Goal: Transaction & Acquisition: Purchase product/service

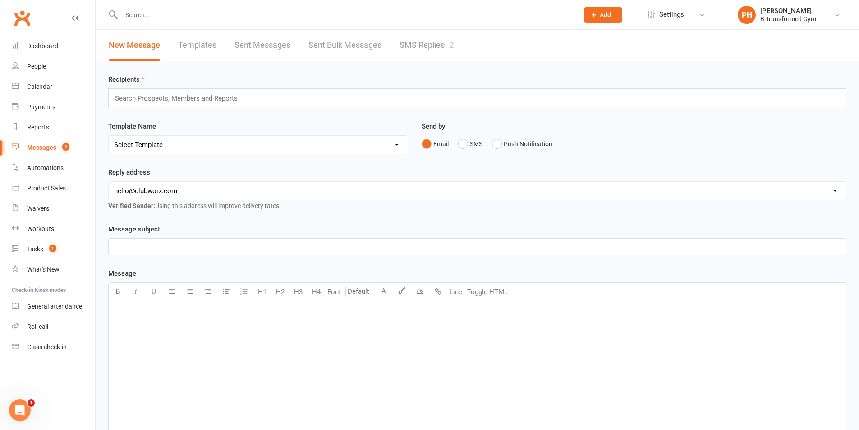
click at [437, 40] on link "SMS Replies 2" at bounding box center [426, 45] width 54 height 31
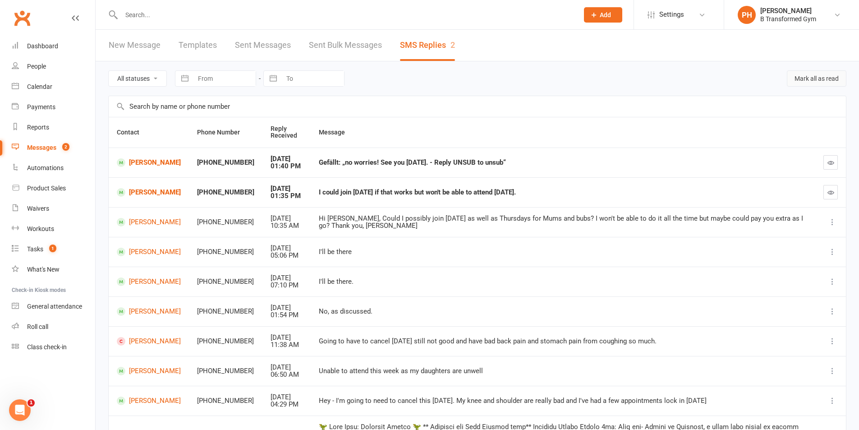
click at [807, 73] on button "Mark all as read" at bounding box center [817, 78] width 60 height 16
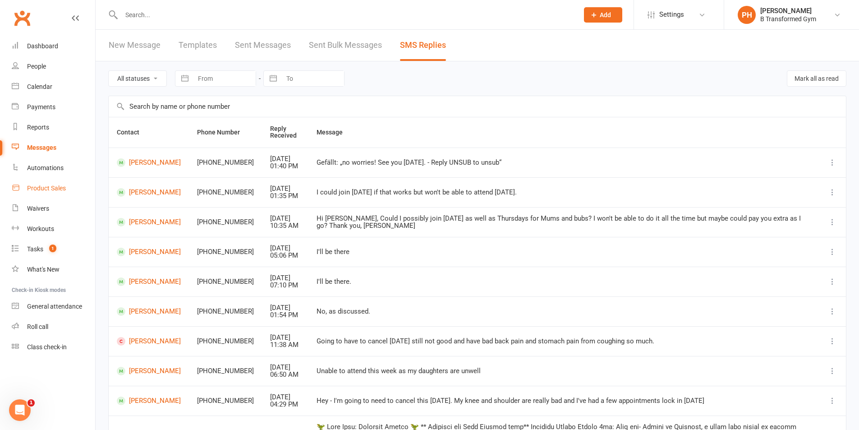
click at [69, 192] on link "Product Sales" at bounding box center [53, 188] width 83 height 20
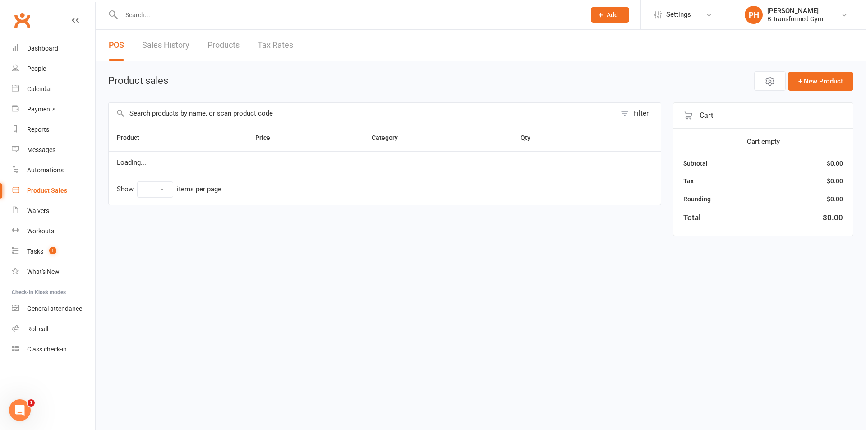
select select "10"
click at [209, 113] on input "text" at bounding box center [362, 113] width 507 height 21
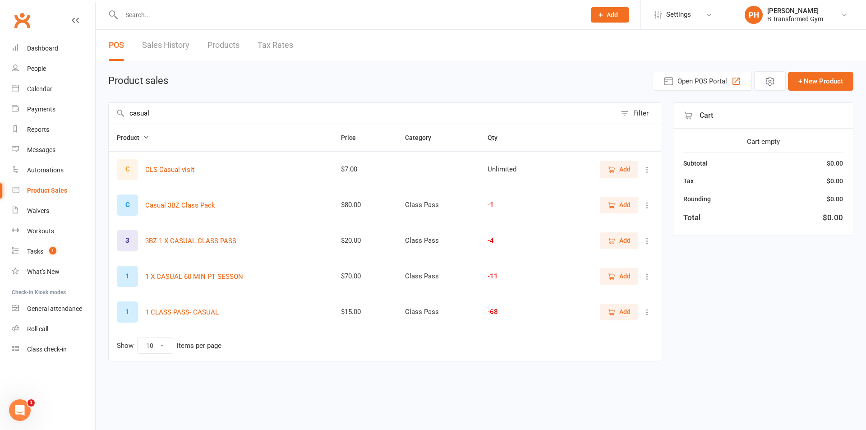
type input "casual"
click at [616, 316] on span "Add" at bounding box center [618, 312] width 23 height 10
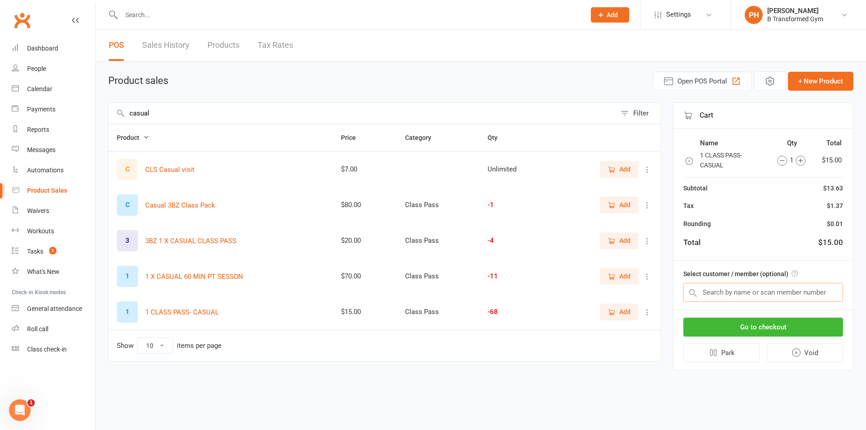
click at [735, 292] on input "text" at bounding box center [763, 292] width 160 height 19
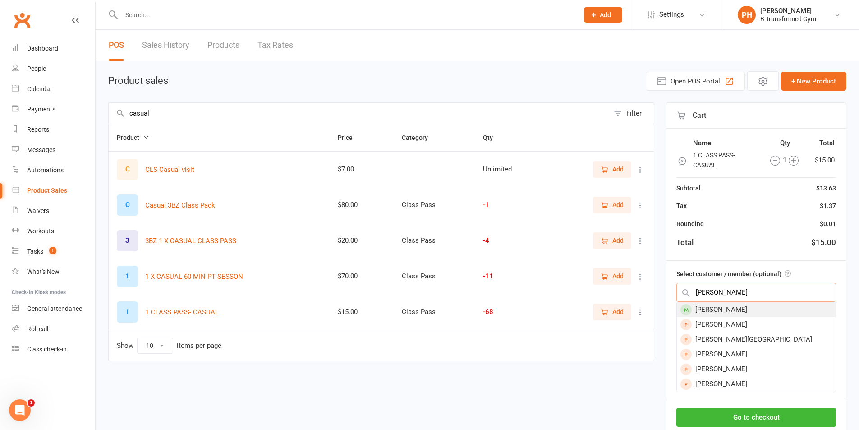
type input "marie"
click at [740, 307] on div "Marie Stephan" at bounding box center [756, 309] width 159 height 15
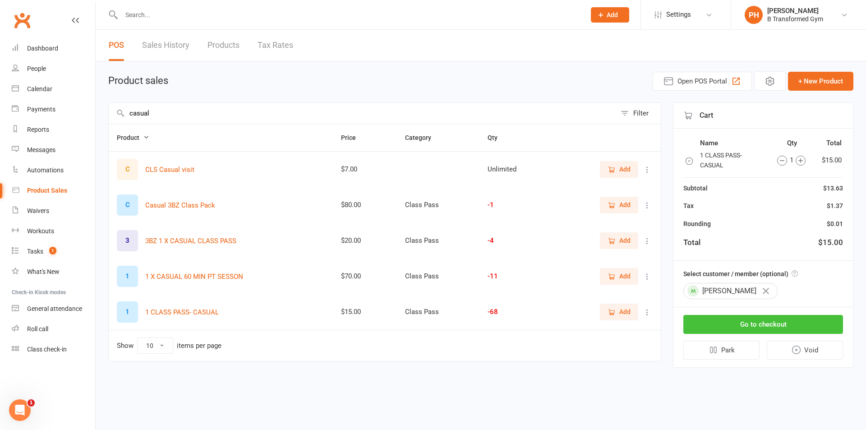
click at [746, 323] on button "Go to checkout" at bounding box center [763, 324] width 160 height 19
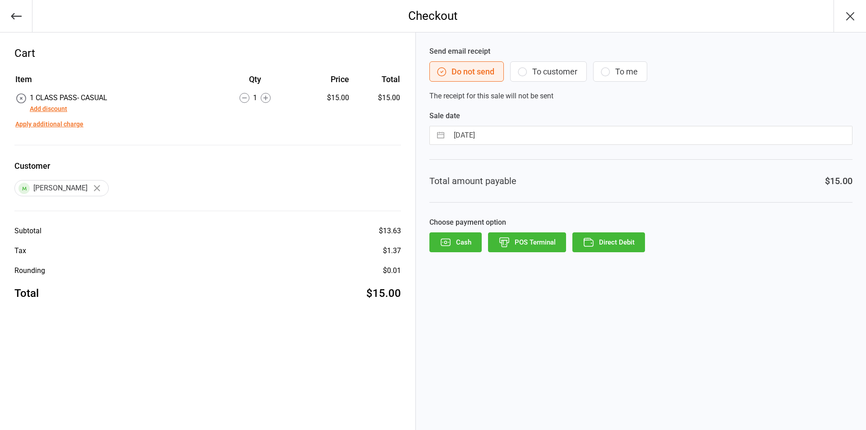
click at [52, 110] on button "Add discount" at bounding box center [48, 108] width 37 height 9
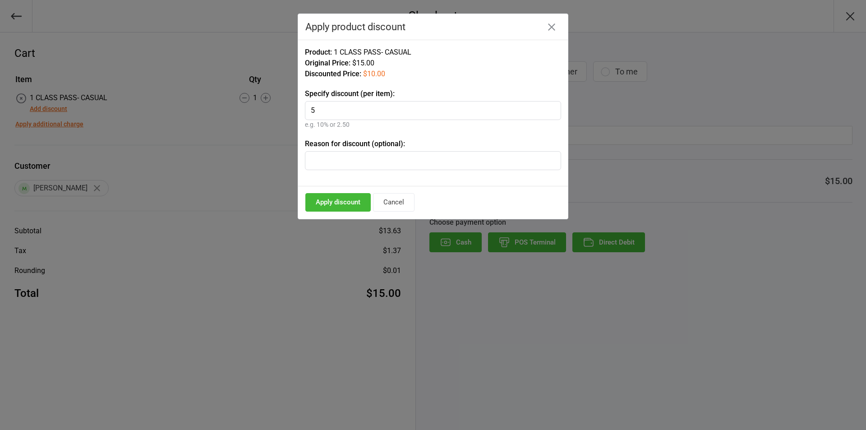
type input "5"
click at [321, 155] on input "text" at bounding box center [433, 160] width 256 height 19
type input "mums and bubs extra class"
click at [336, 204] on button "Apply discount" at bounding box center [337, 202] width 65 height 18
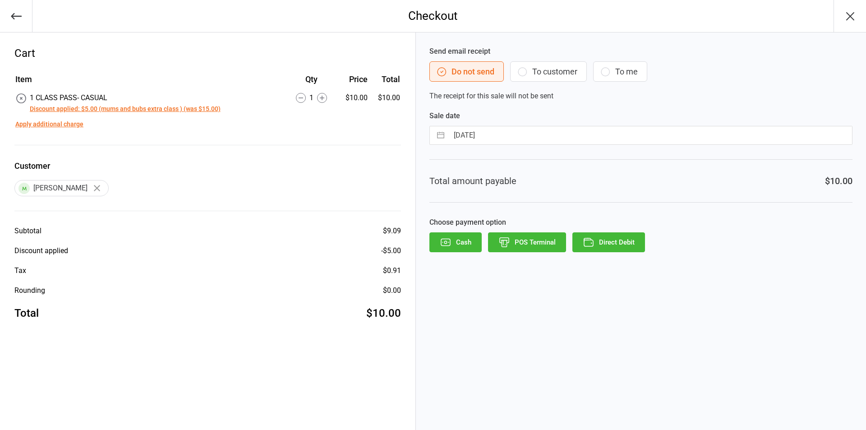
click at [454, 243] on button "Cash" at bounding box center [455, 242] width 52 height 20
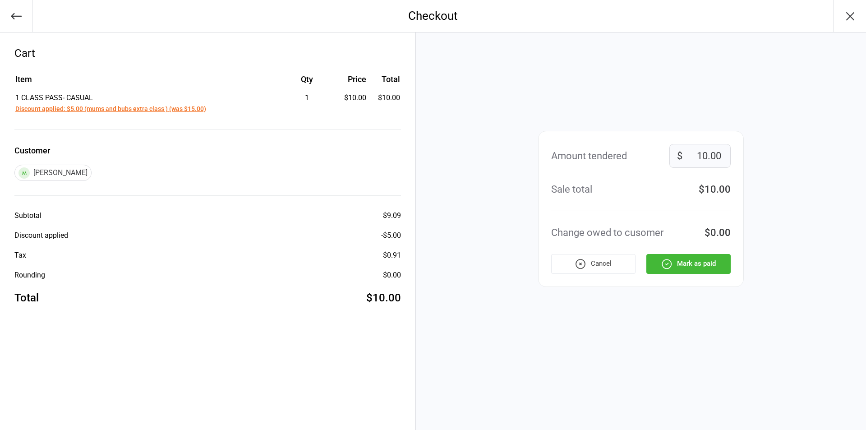
click at [680, 273] on button "Mark as paid" at bounding box center [688, 264] width 84 height 20
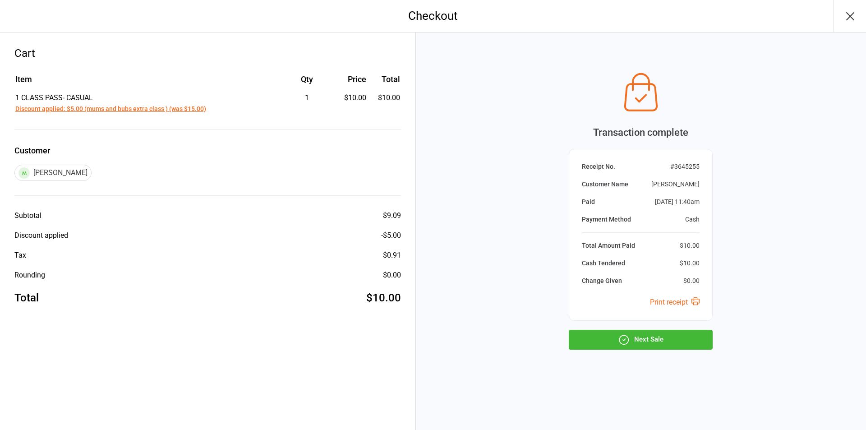
click at [660, 341] on button "Next Sale" at bounding box center [640, 340] width 144 height 20
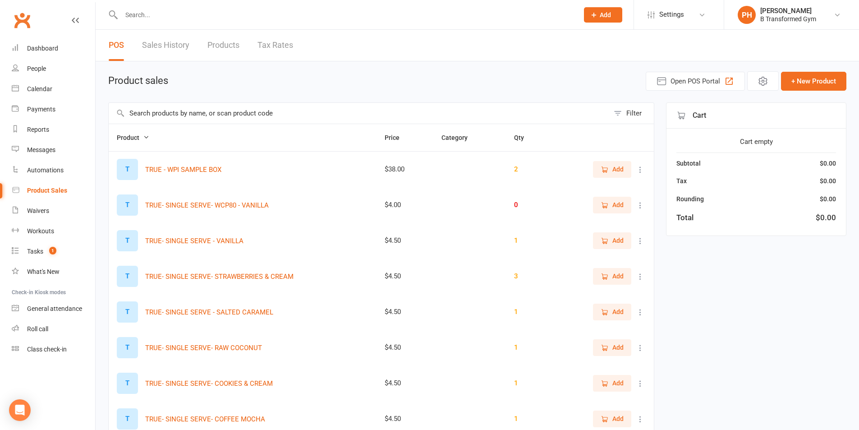
click at [168, 45] on link "Sales History" at bounding box center [165, 45] width 47 height 31
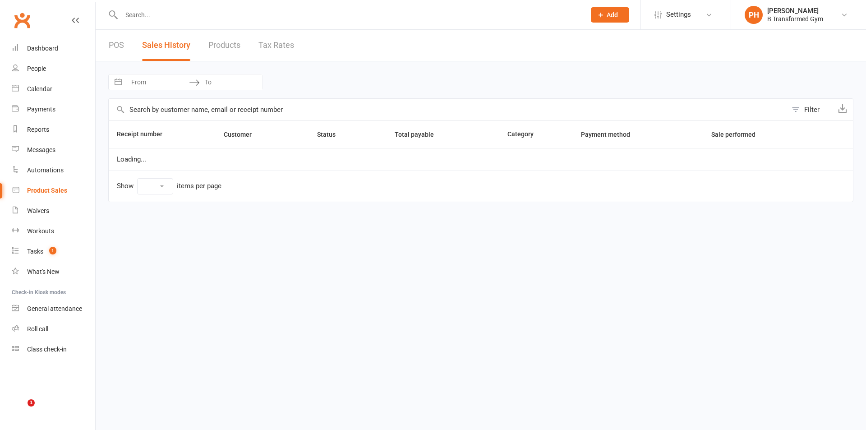
select select "25"
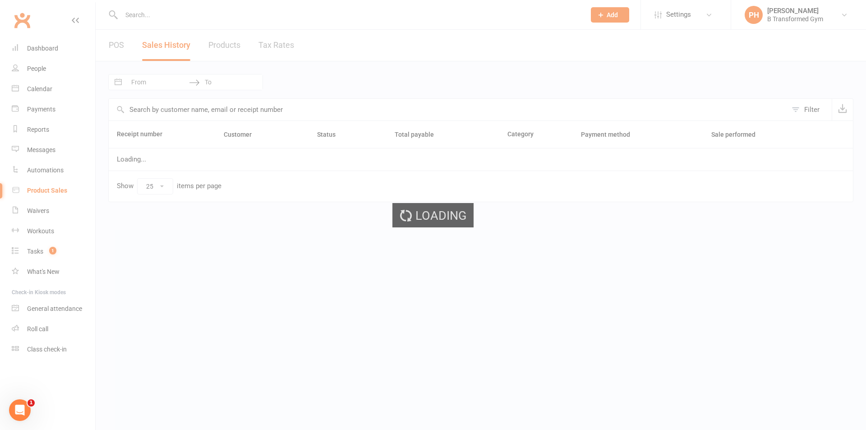
click at [146, 82] on input "From" at bounding box center [157, 81] width 63 height 15
select select "6"
select select "2025"
select select "7"
select select "2025"
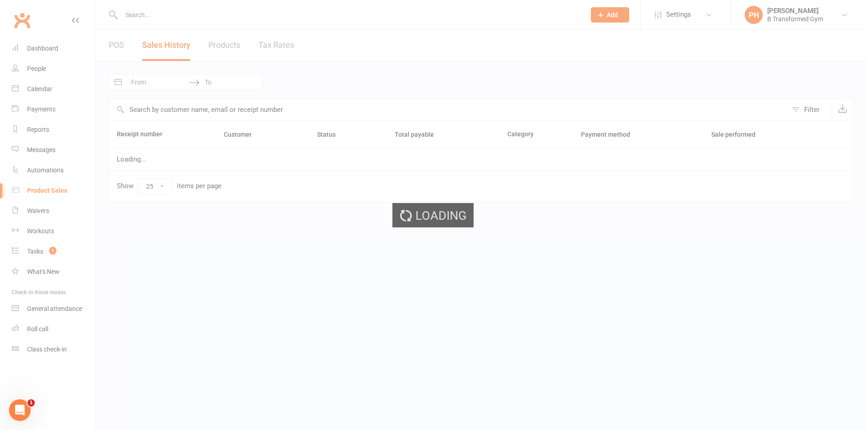
select select "8"
select select "2025"
select select "9"
select select "2025"
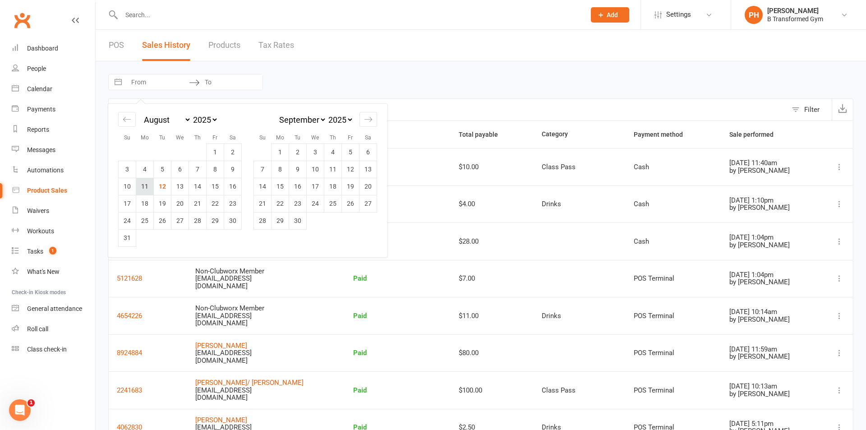
click at [140, 183] on td "11" at bounding box center [145, 186] width 18 height 17
type input "[DATE]"
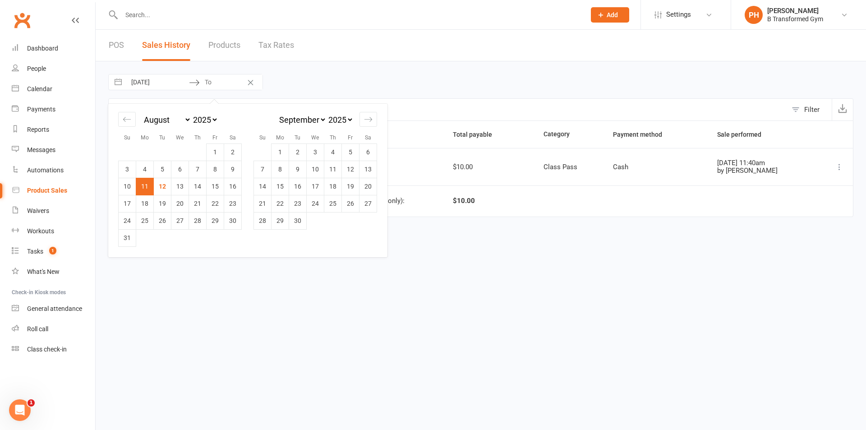
click at [141, 183] on td "11" at bounding box center [145, 186] width 18 height 17
type input "[DATE]"
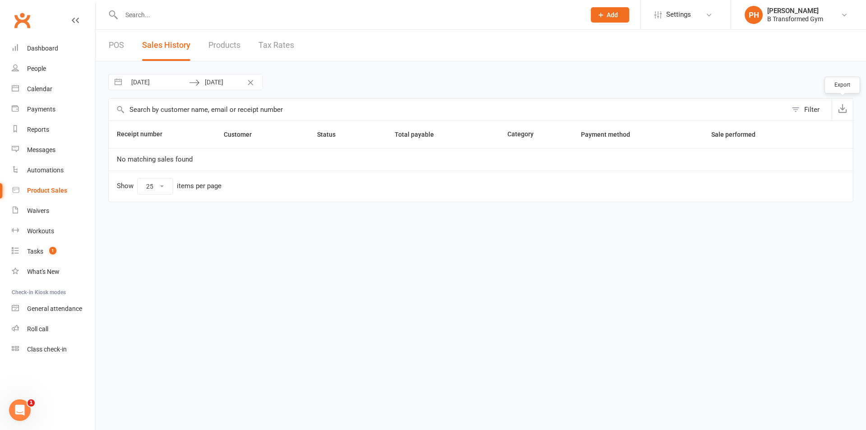
click at [843, 107] on icon "button" at bounding box center [842, 108] width 9 height 9
click at [119, 41] on link "POS" at bounding box center [116, 45] width 15 height 31
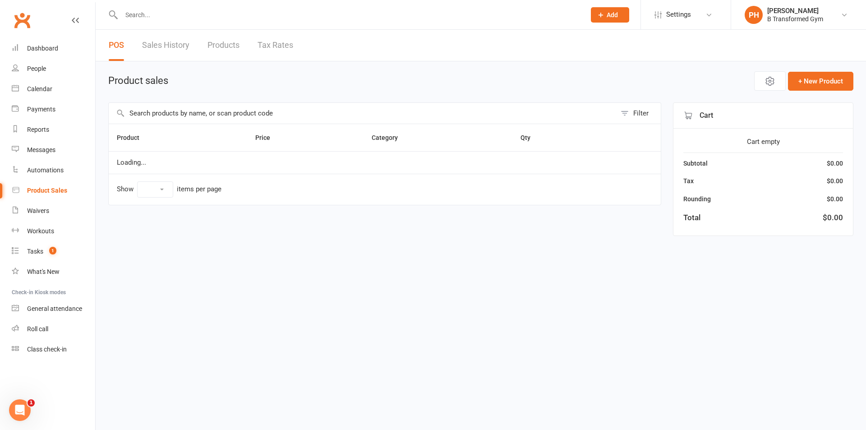
click at [195, 106] on input "text" at bounding box center [362, 113] width 507 height 21
select select "10"
type input "p"
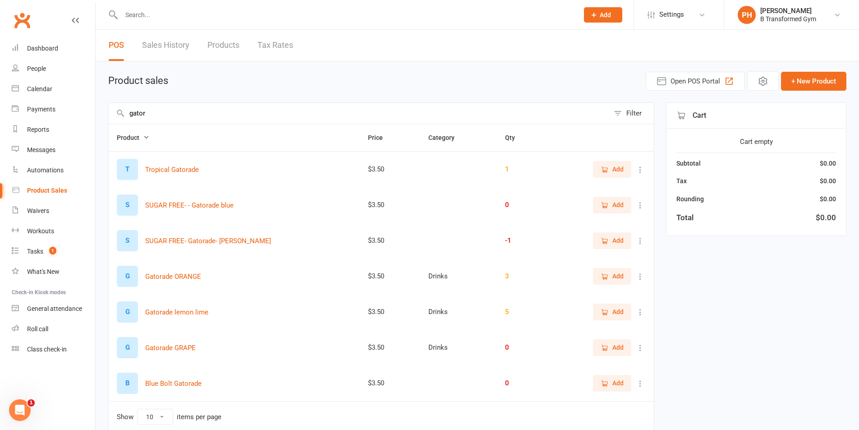
type input "gator"
drag, startPoint x: 621, startPoint y: 275, endPoint x: 666, endPoint y: 269, distance: 45.0
click at [623, 274] on span "Add" at bounding box center [617, 276] width 11 height 10
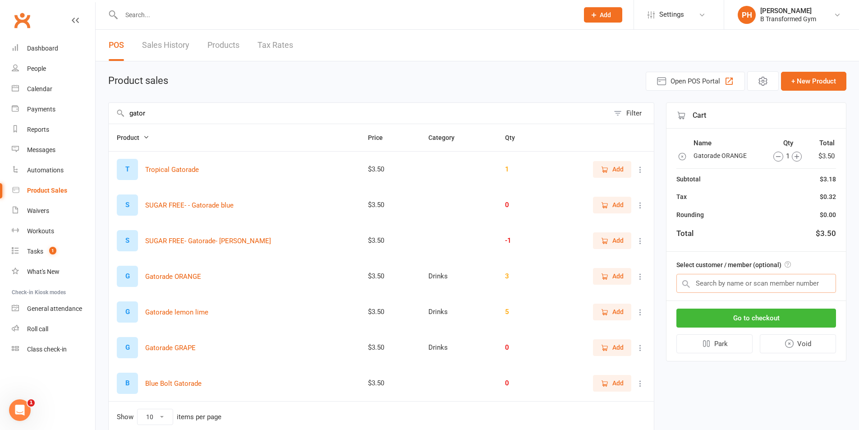
click at [732, 278] on input "text" at bounding box center [756, 283] width 160 height 19
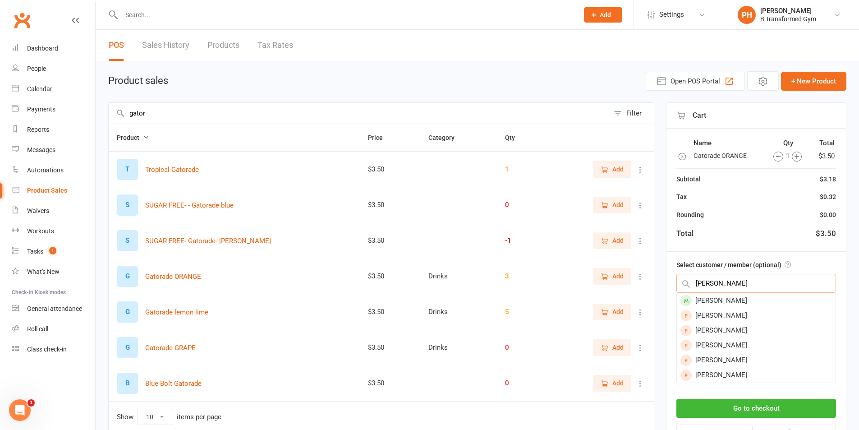
type input "jessica yat"
click at [733, 304] on div "[PERSON_NAME]" at bounding box center [756, 300] width 159 height 15
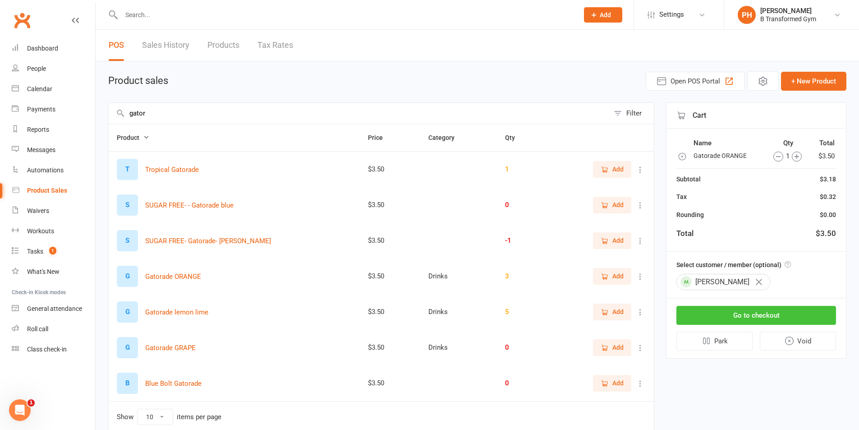
click at [767, 316] on button "Go to checkout" at bounding box center [756, 315] width 160 height 19
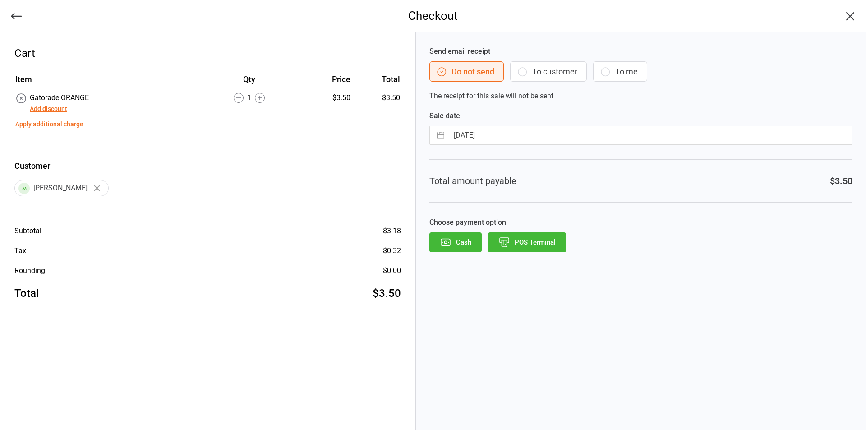
click at [60, 110] on button "Add discount" at bounding box center [48, 108] width 37 height 9
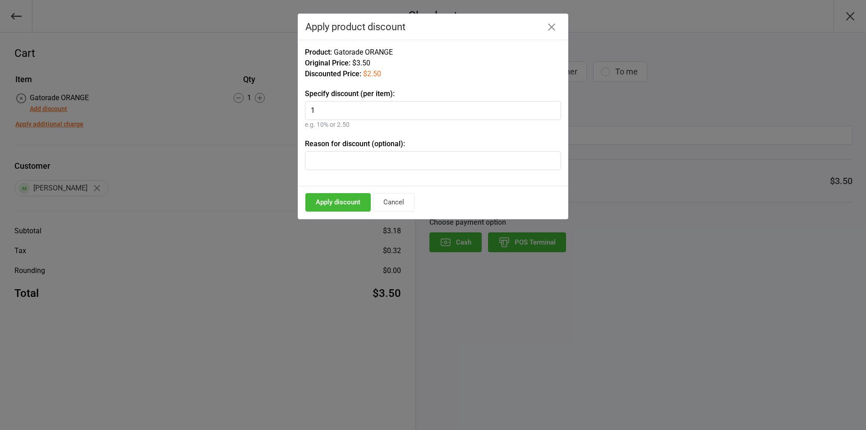
type input "1"
click at [358, 155] on input "text" at bounding box center [433, 160] width 256 height 19
type input "clearance gatorade"
click at [346, 204] on button "Apply discount" at bounding box center [337, 202] width 65 height 18
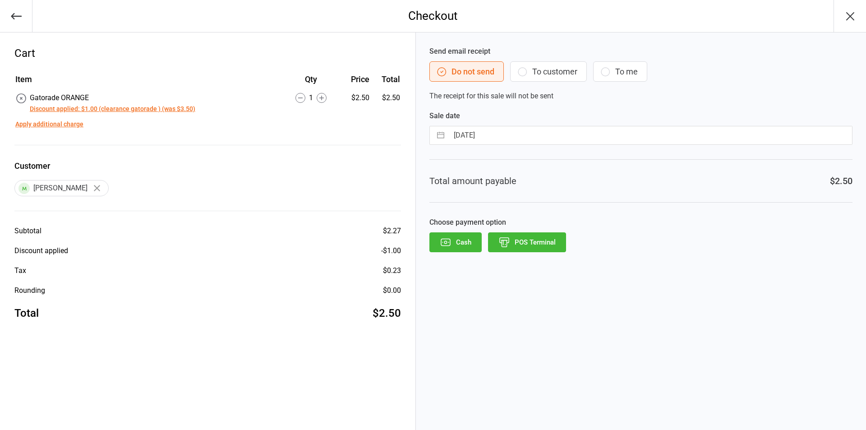
drag, startPoint x: 509, startPoint y: 131, endPoint x: 512, endPoint y: 141, distance: 10.3
click at [510, 138] on input "12 Aug 2025" at bounding box center [650, 135] width 403 height 18
select select "6"
select select "2025"
select select "7"
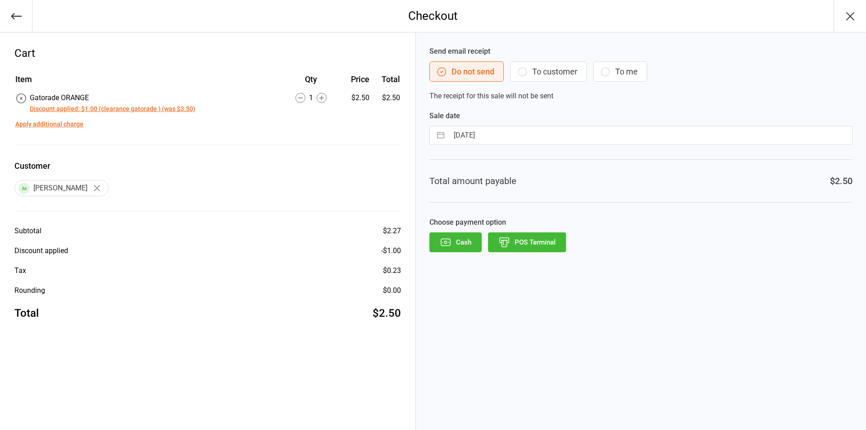
select select "2025"
select select "8"
select select "2025"
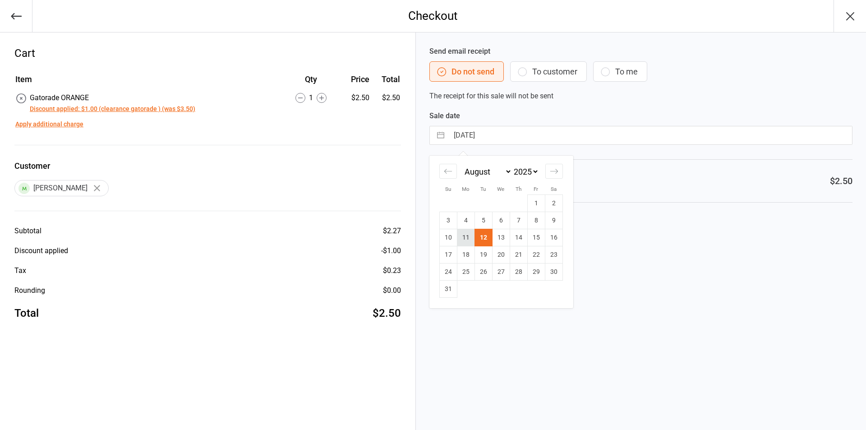
click at [472, 238] on td "11" at bounding box center [466, 237] width 18 height 17
type input "[DATE]"
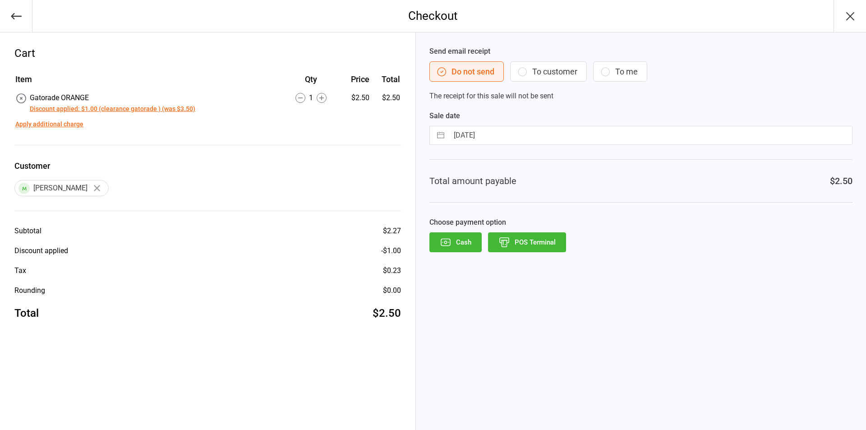
click at [535, 239] on button "POS Terminal" at bounding box center [527, 242] width 78 height 20
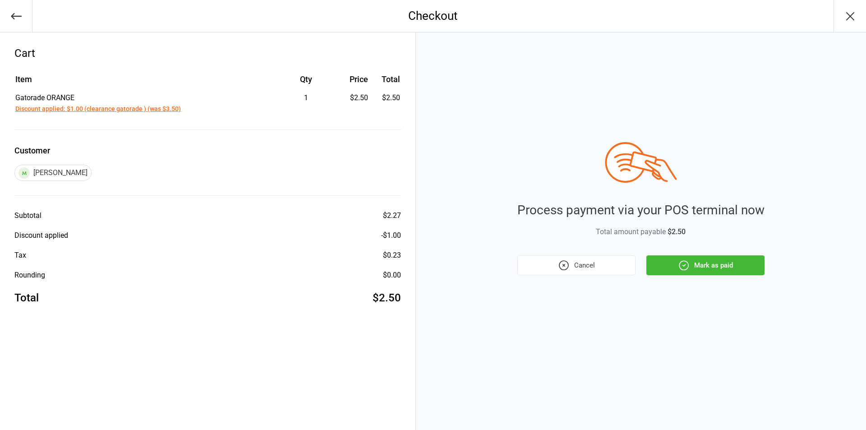
click at [716, 263] on button "Mark as paid" at bounding box center [705, 265] width 118 height 20
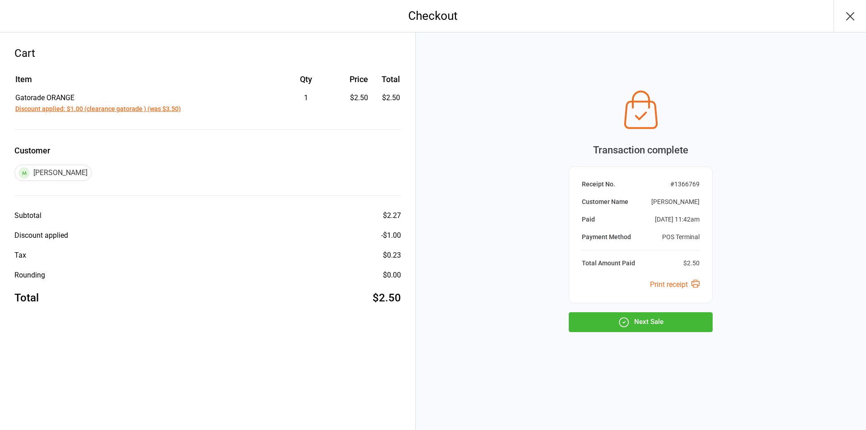
click at [669, 314] on button "Next Sale" at bounding box center [640, 322] width 144 height 20
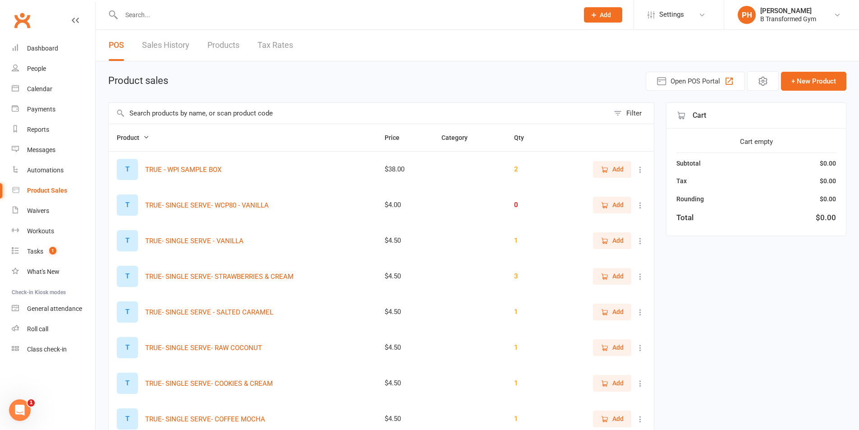
click at [147, 112] on input "text" at bounding box center [359, 113] width 500 height 21
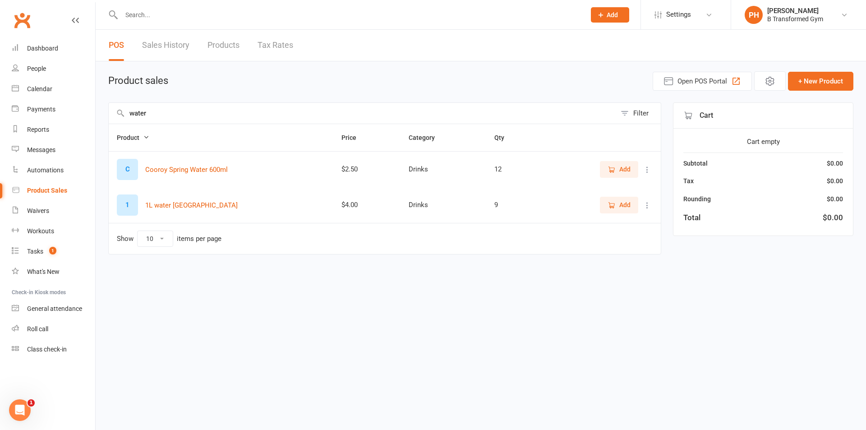
type input "water"
click at [614, 172] on icon "button" at bounding box center [611, 169] width 8 height 8
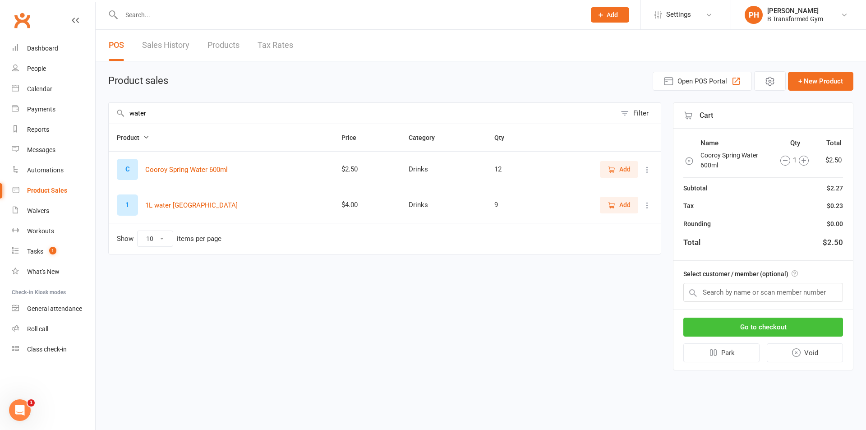
click at [755, 329] on button "Go to checkout" at bounding box center [763, 326] width 160 height 19
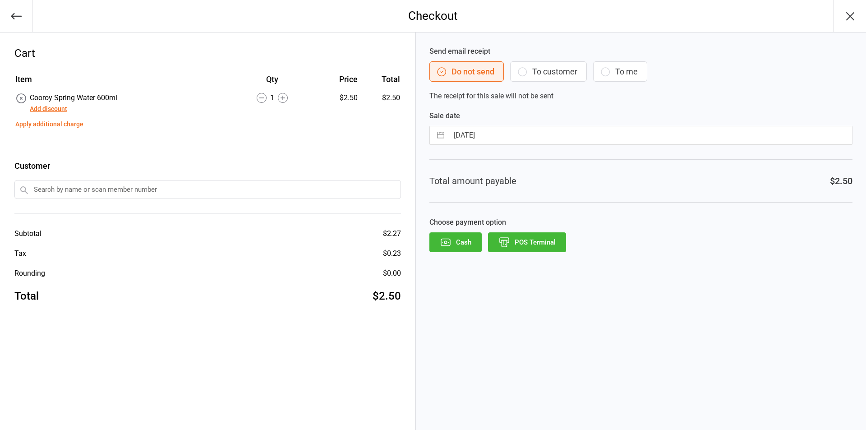
click at [560, 138] on input "[DATE]" at bounding box center [650, 135] width 403 height 18
select select "6"
select select "2025"
select select "7"
select select "2025"
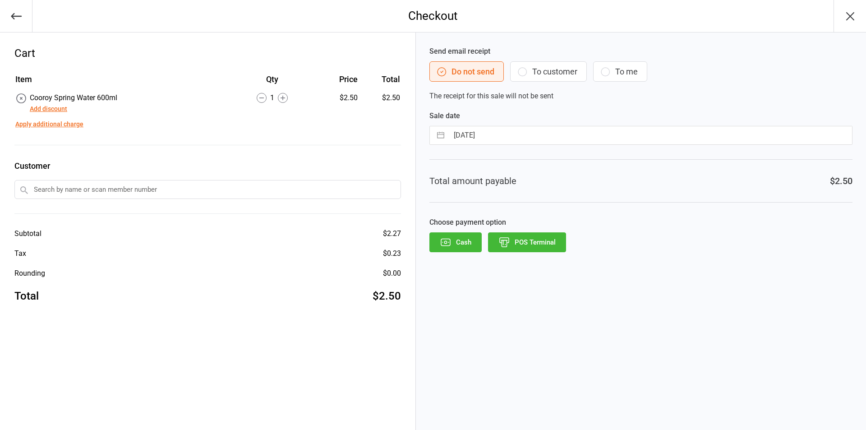
select select "8"
select select "2025"
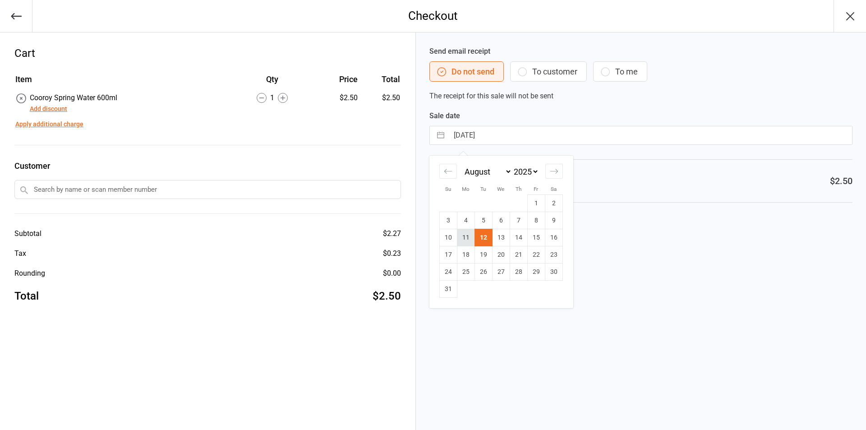
click at [467, 236] on td "11" at bounding box center [466, 237] width 18 height 17
type input "[DATE]"
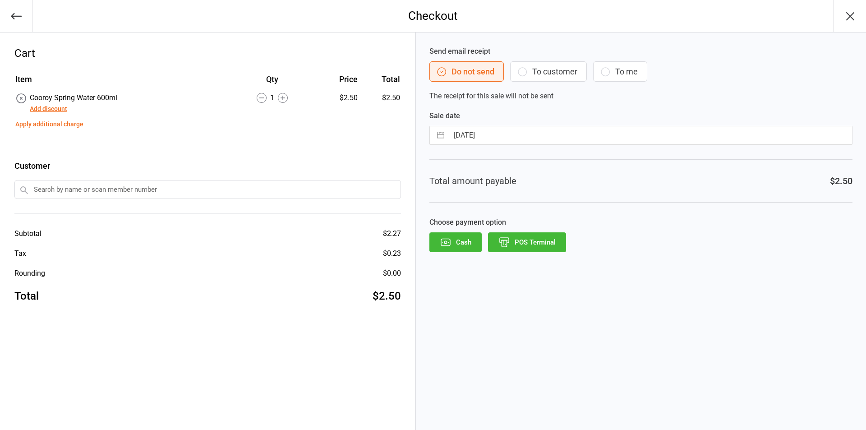
click at [519, 243] on button "POS Terminal" at bounding box center [527, 242] width 78 height 20
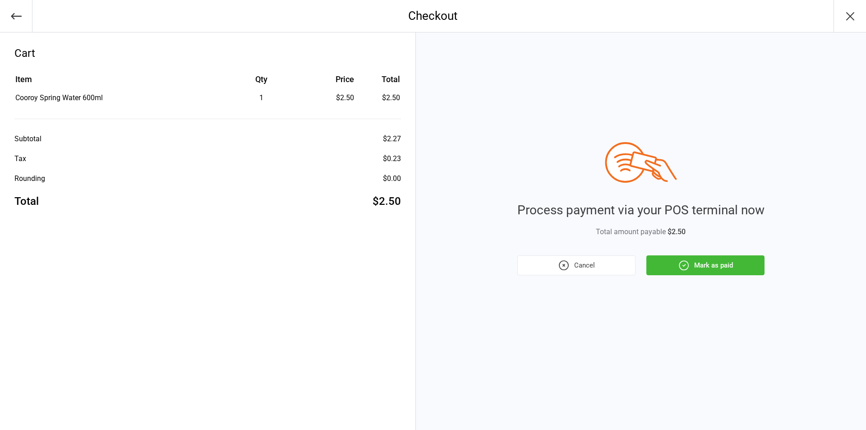
click at [696, 261] on button "Mark as paid" at bounding box center [705, 265] width 118 height 20
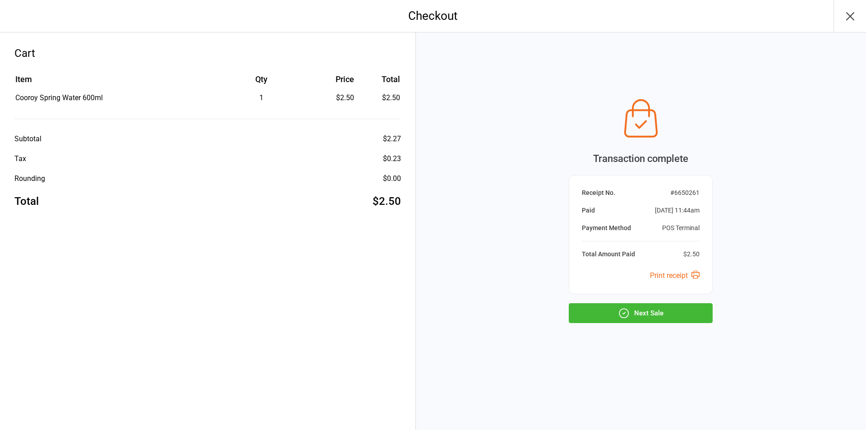
click at [629, 319] on button "Next Sale" at bounding box center [640, 313] width 144 height 20
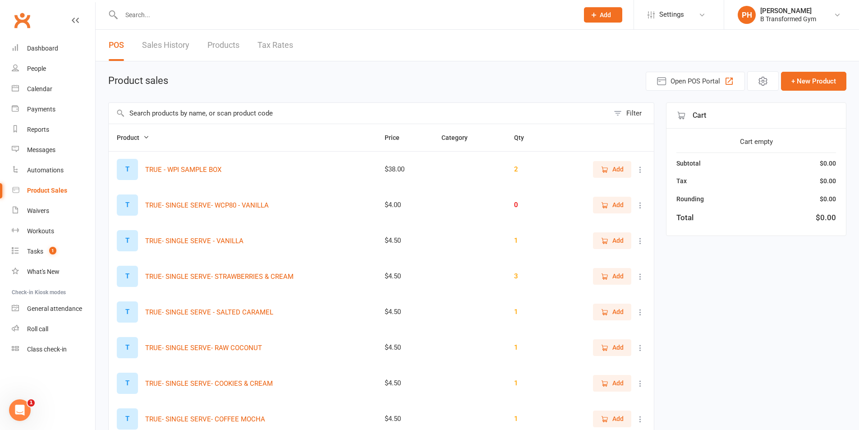
click at [131, 11] on input "text" at bounding box center [346, 15] width 454 height 13
click at [153, 37] on link "Sales History" at bounding box center [165, 45] width 47 height 31
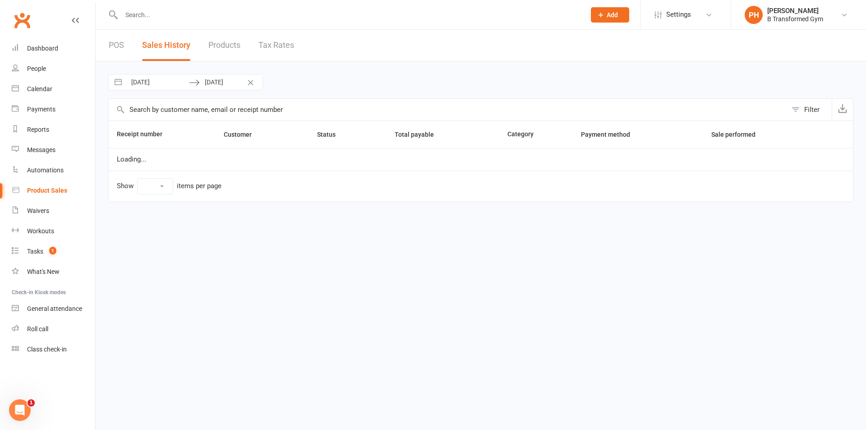
select select "25"
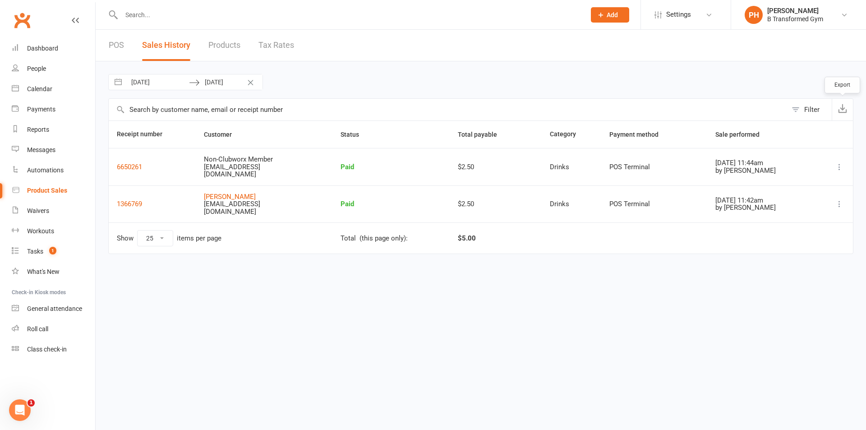
click at [844, 108] on icon "button" at bounding box center [842, 108] width 9 height 9
click at [176, 88] on input "[DATE]" at bounding box center [157, 81] width 63 height 15
select select "6"
select select "2025"
select select "7"
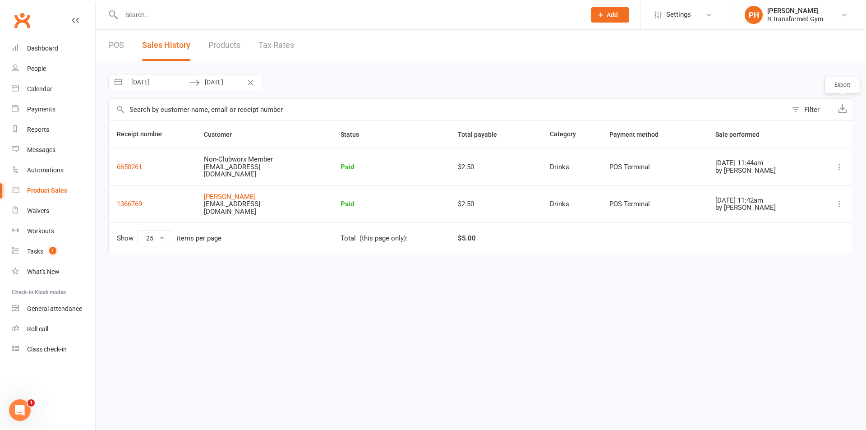
select select "2025"
select select "8"
select select "2025"
select select "9"
select select "2025"
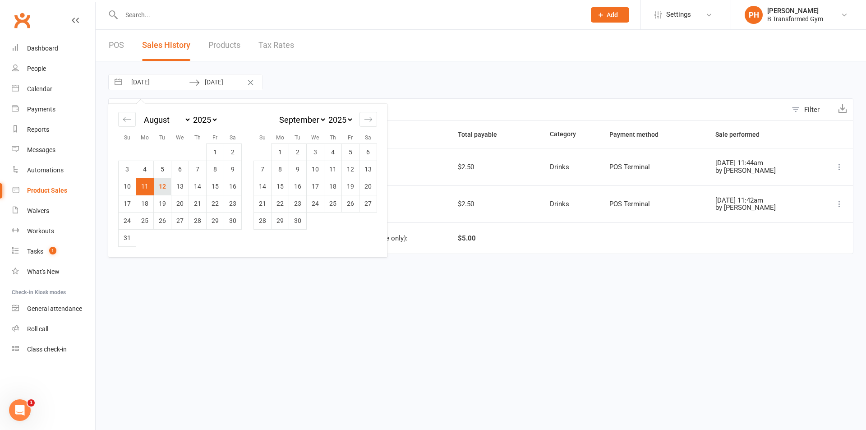
click at [166, 183] on td "12" at bounding box center [163, 186] width 18 height 17
type input "[DATE]"
click at [166, 183] on td "12" at bounding box center [163, 186] width 18 height 17
type input "[DATE]"
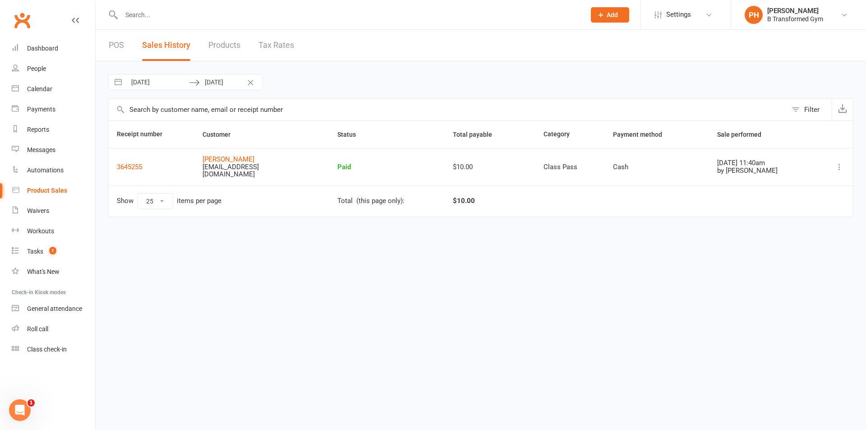
click at [114, 49] on link "POS" at bounding box center [116, 45] width 15 height 31
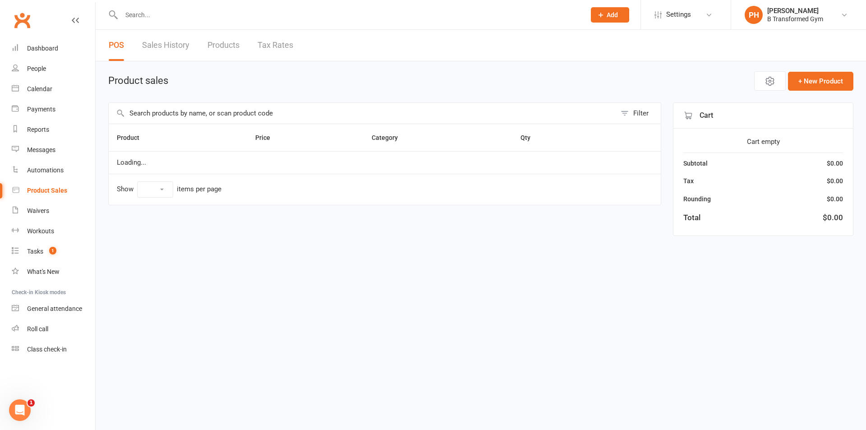
select select "10"
